Goal: Navigation & Orientation: Find specific page/section

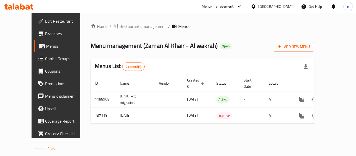
click at [255, 7] on icon at bounding box center [253, 6] width 4 height 4
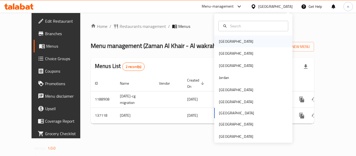
click at [219, 44] on div "[GEOGRAPHIC_DATA]" at bounding box center [236, 42] width 34 height 6
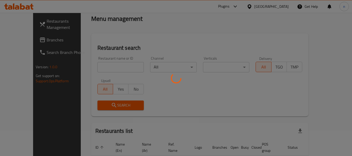
scroll to position [52, 0]
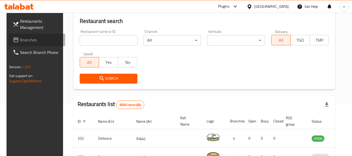
click at [35, 40] on span "Branches" at bounding box center [40, 40] width 41 height 6
